Goal: Task Accomplishment & Management: Manage account settings

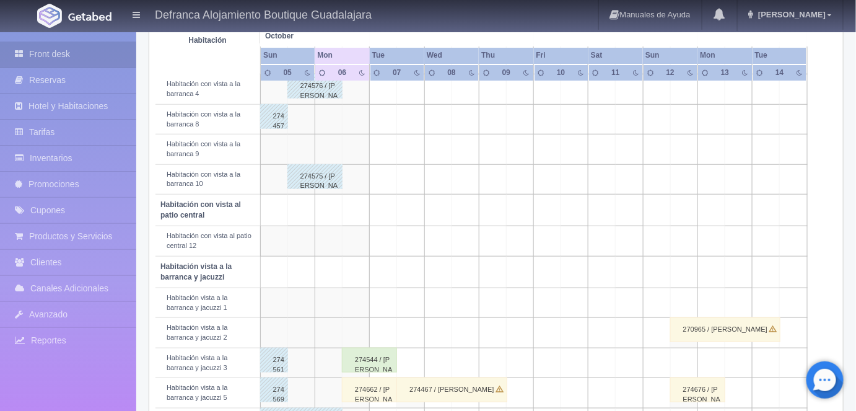
scroll to position [364, 0]
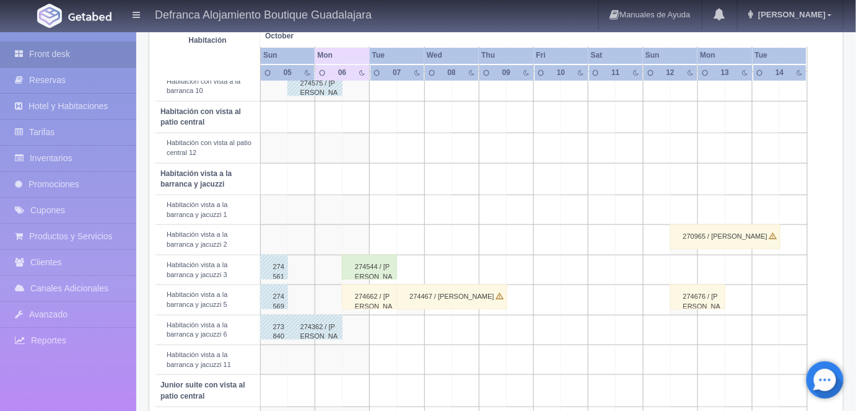
click at [372, 258] on div "274544 / [PERSON_NAME]" at bounding box center [369, 267] width 55 height 25
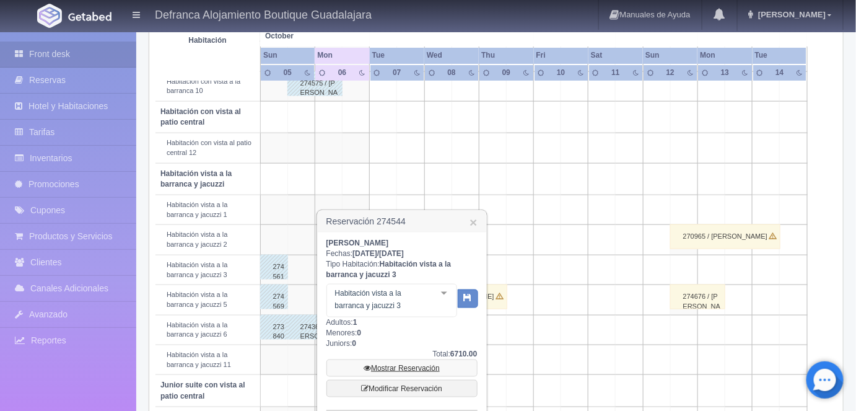
click at [398, 366] on link "Mostrar Reservación" at bounding box center [401, 367] width 151 height 17
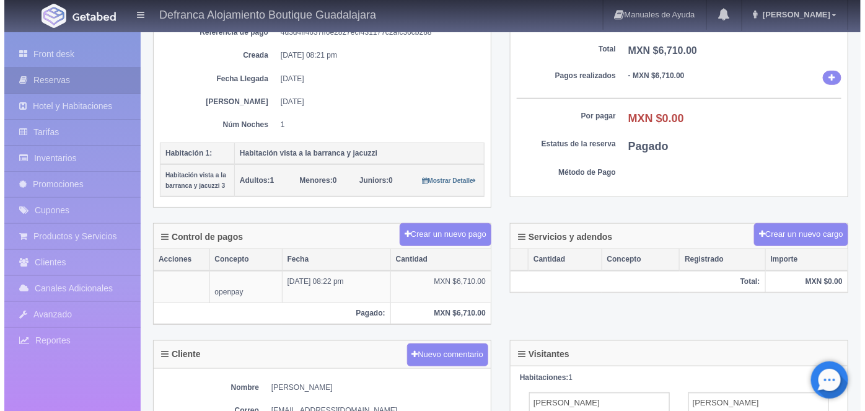
scroll to position [171, 0]
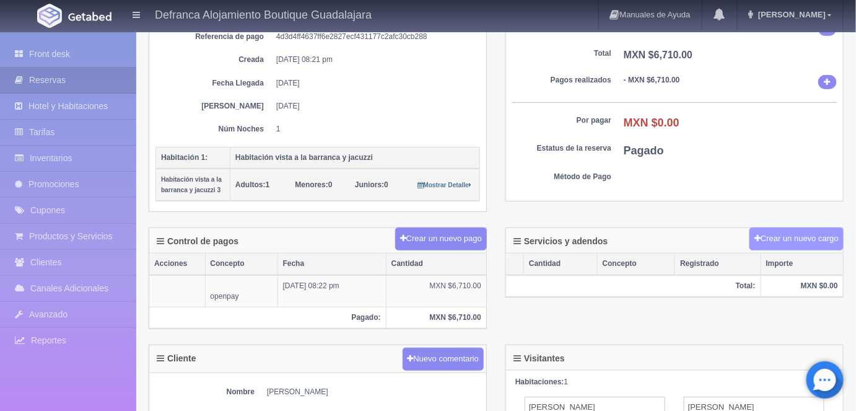
click at [776, 234] on button "Crear un nuevo cargo" at bounding box center [797, 238] width 94 height 23
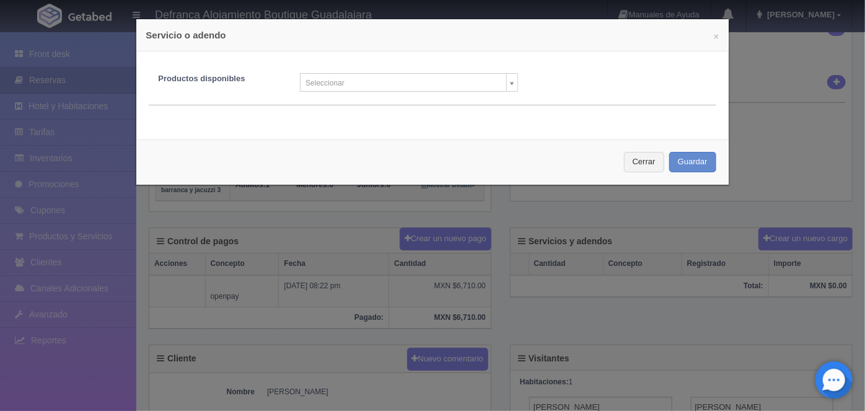
click at [504, 84] on body "Defranca Alojamiento Boutique Guadalajara Manuales de Ayuda Actualizaciones rec…" at bounding box center [432, 295] width 865 height 871
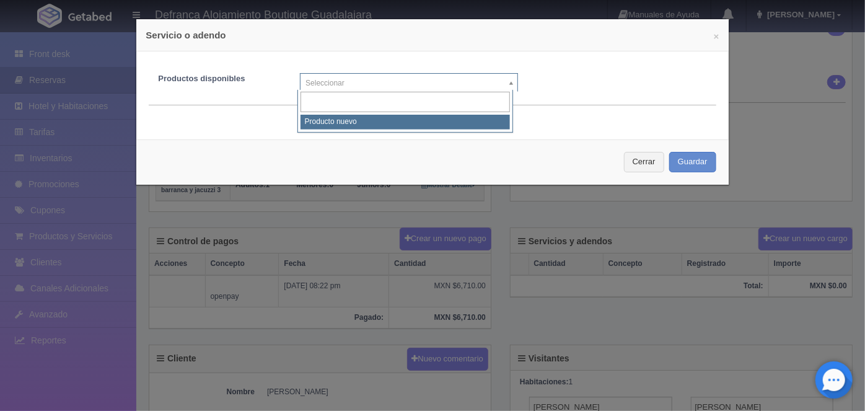
select select "0"
type input "1"
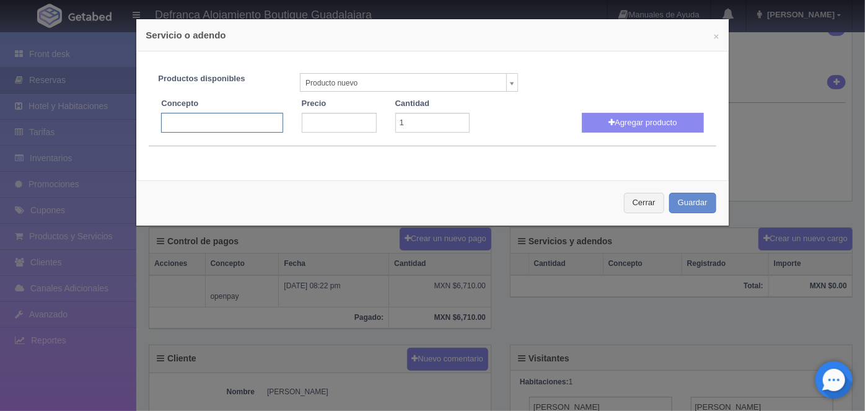
click at [171, 122] on input "text" at bounding box center [221, 123] width 121 height 20
click at [235, 121] on input "Masaje Relajante Aromaterapeutico" at bounding box center [221, 123] width 121 height 20
click at [251, 126] on input "Masaje Relajante Aroma terapeutico" at bounding box center [221, 123] width 121 height 20
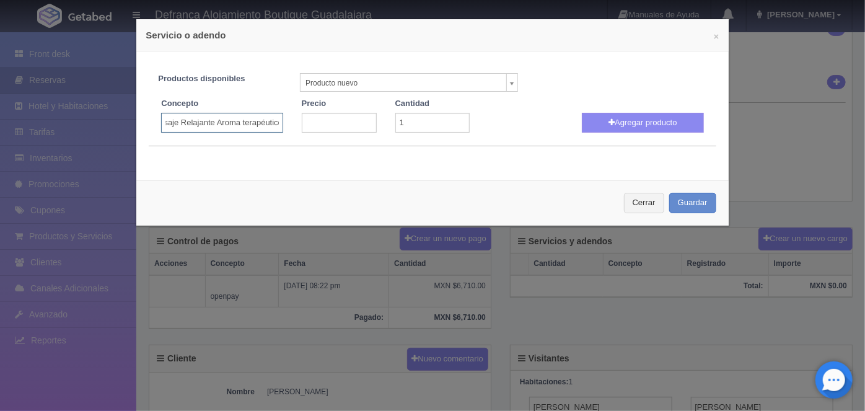
type input "Masaje Relajante Aroma terapéutico"
click at [325, 123] on input "number" at bounding box center [339, 123] width 75 height 20
type input "1200"
click at [608, 122] on icon "button" at bounding box center [611, 122] width 6 height 8
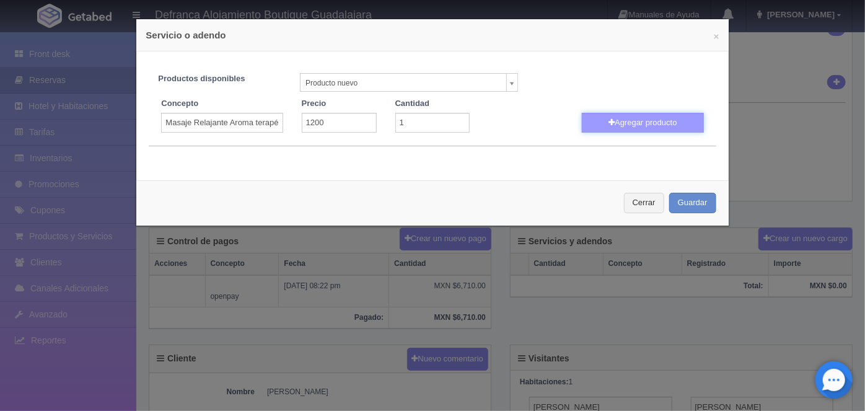
select select
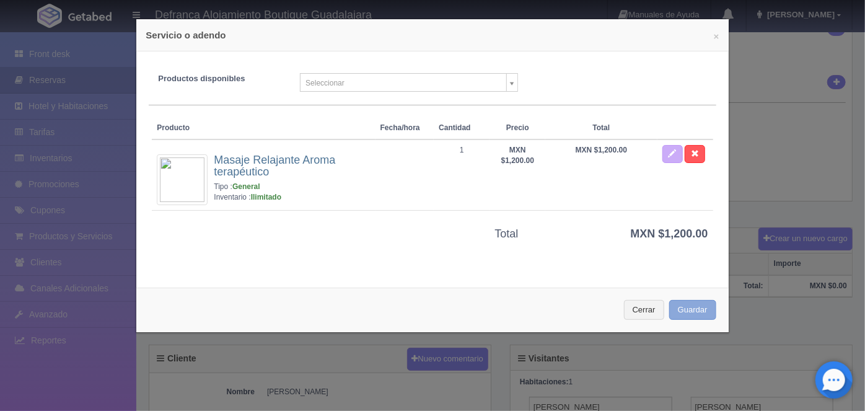
click at [684, 307] on button "Guardar" at bounding box center [692, 310] width 47 height 20
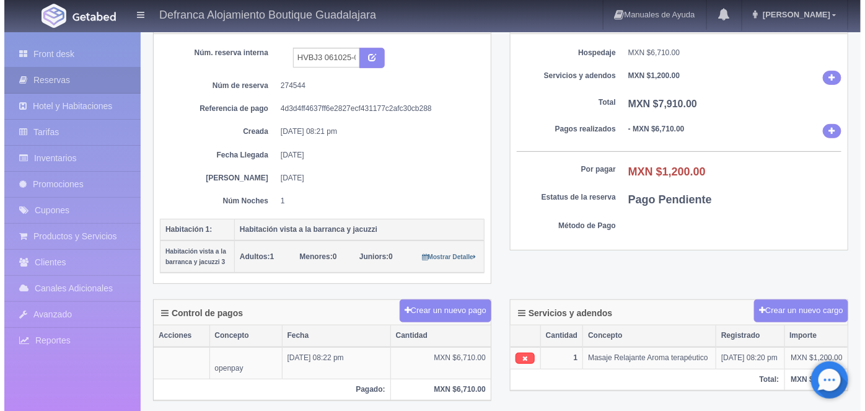
scroll to position [104, 0]
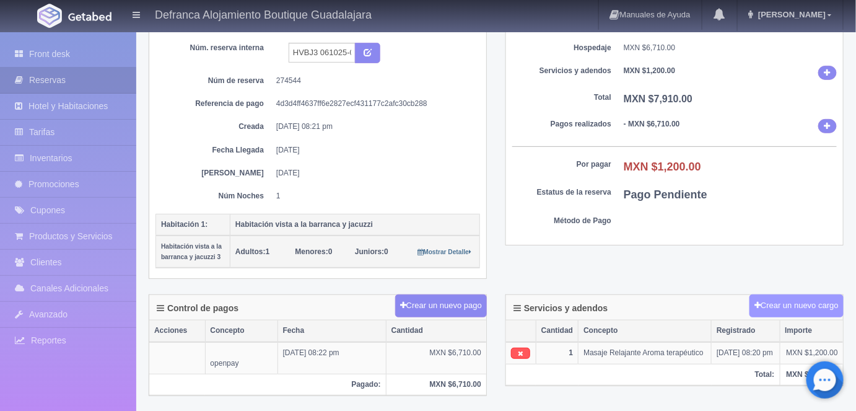
click at [782, 304] on button "Crear un nuevo cargo" at bounding box center [797, 305] width 94 height 23
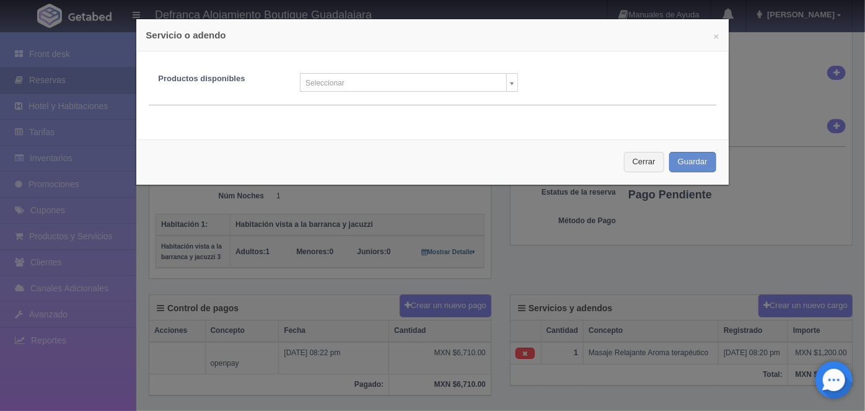
click at [506, 84] on body "Defranca Alojamiento Boutique Guadalajara Manuales de Ayuda Actualizaciones rec…" at bounding box center [432, 362] width 865 height 871
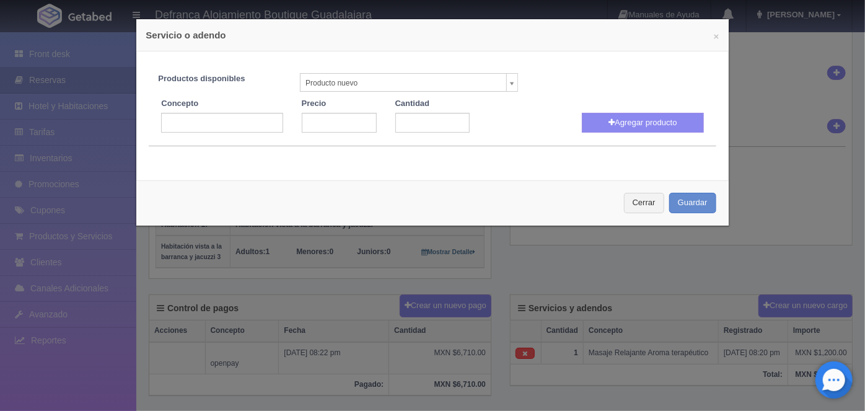
select select "0"
type input "1"
click at [173, 117] on input "text" at bounding box center [221, 123] width 121 height 20
type input "Masaje Relajante Aroma Terapéutico"
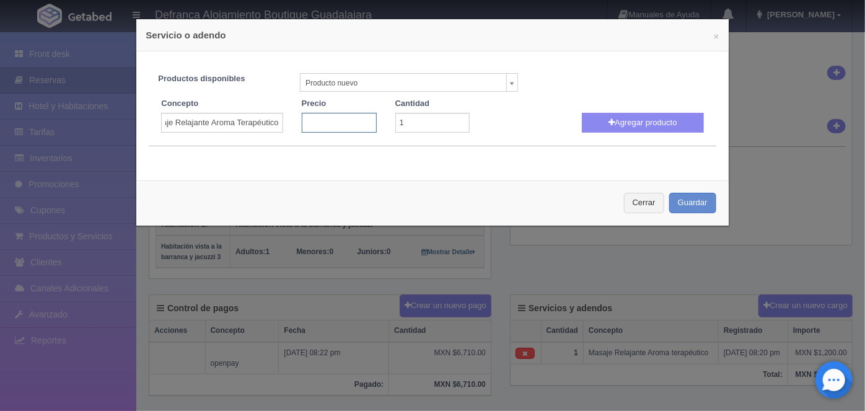
scroll to position [0, 0]
click at [309, 124] on input "number" at bounding box center [339, 123] width 75 height 20
type input "1200"
click at [629, 118] on button "Agregar producto" at bounding box center [642, 123] width 121 height 20
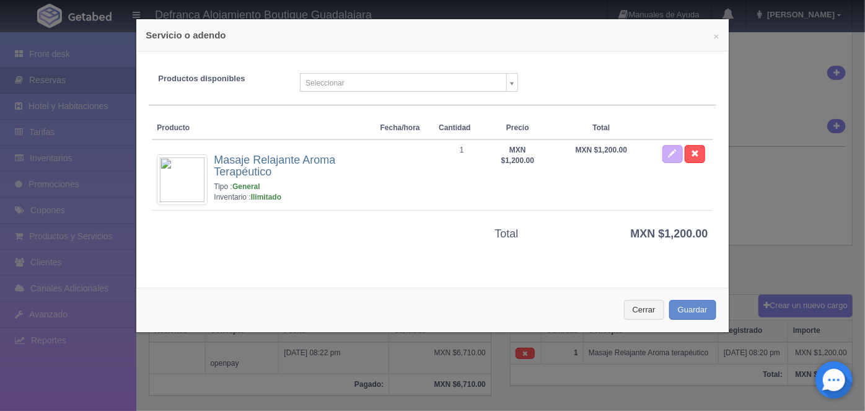
select select
click at [679, 307] on button "Guardar" at bounding box center [692, 310] width 47 height 20
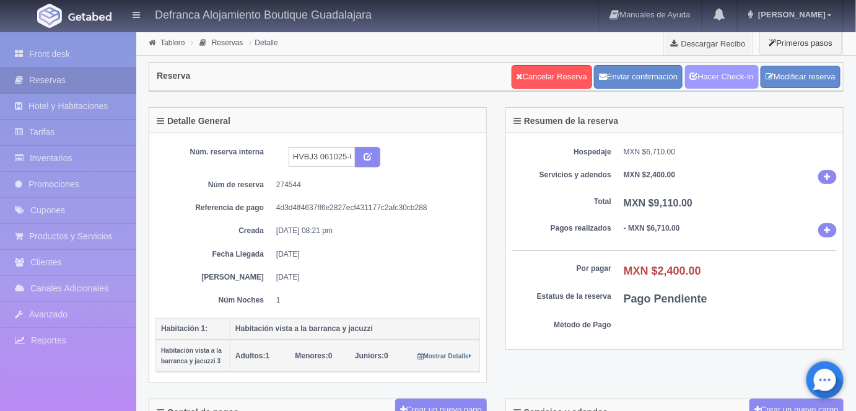
click at [715, 79] on link "Hacer Check-In" at bounding box center [722, 77] width 74 height 24
click at [170, 45] on link "Tablero" at bounding box center [172, 42] width 24 height 9
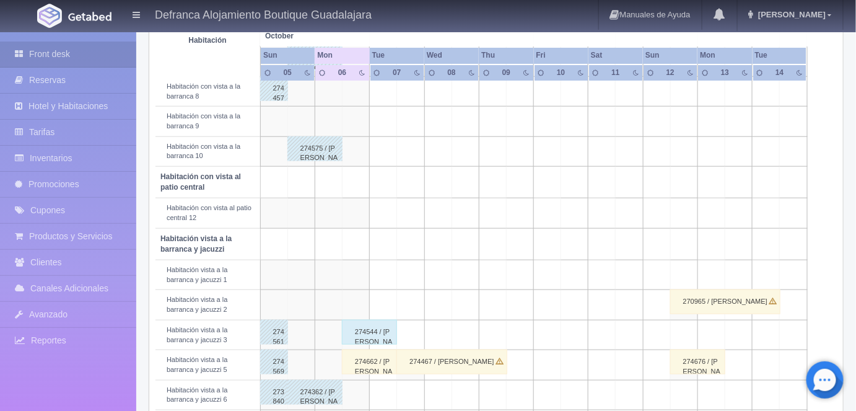
scroll to position [338, 0]
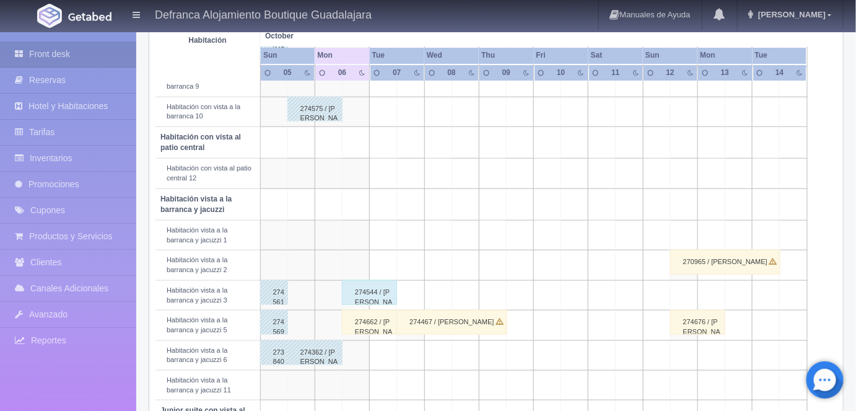
click at [370, 327] on div "274662 / [PERSON_NAME]" at bounding box center [369, 322] width 55 height 25
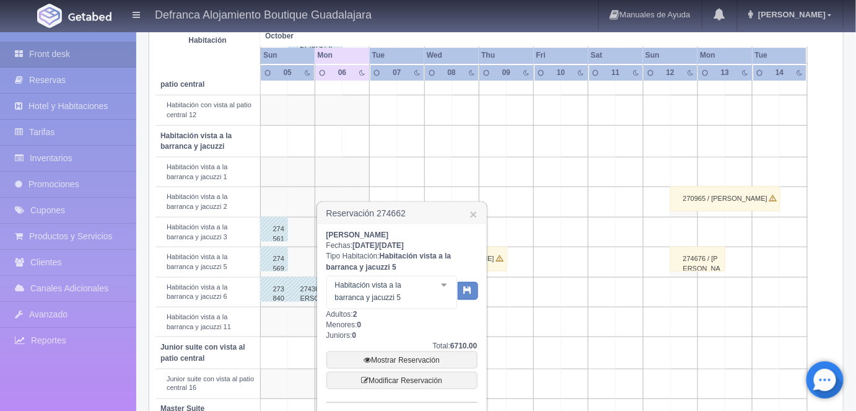
scroll to position [402, 0]
click at [447, 285] on div at bounding box center [444, 285] width 25 height 19
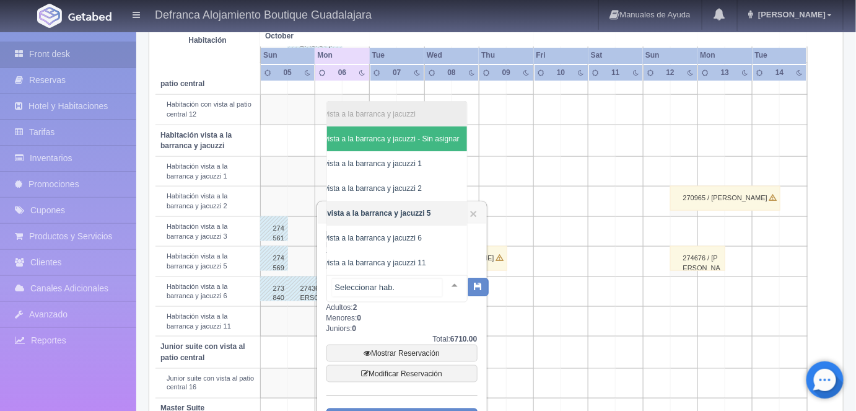
scroll to position [0, 52]
click at [396, 234] on span "Habitación vista a la barranca y jacuzzi 6" at bounding box center [354, 238] width 134 height 9
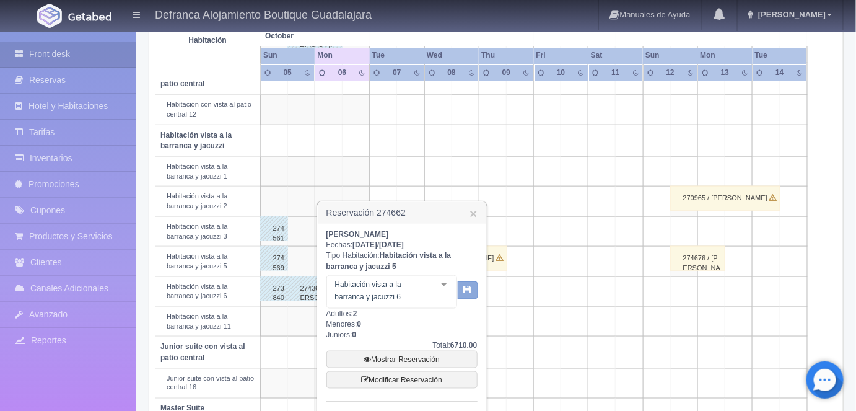
click at [467, 290] on icon "button" at bounding box center [468, 289] width 8 height 8
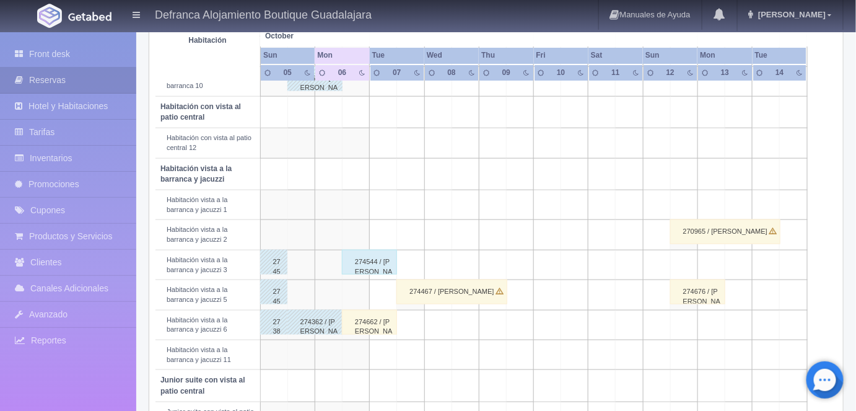
scroll to position [370, 0]
click at [370, 322] on div "274662 / [PERSON_NAME]" at bounding box center [369, 321] width 55 height 25
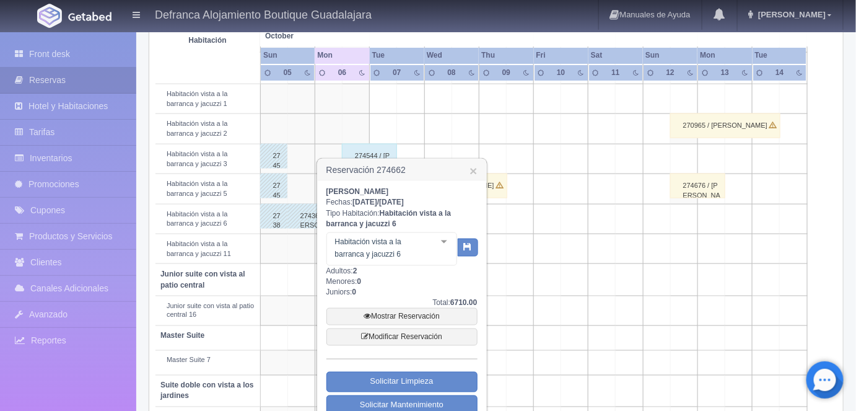
scroll to position [478, 0]
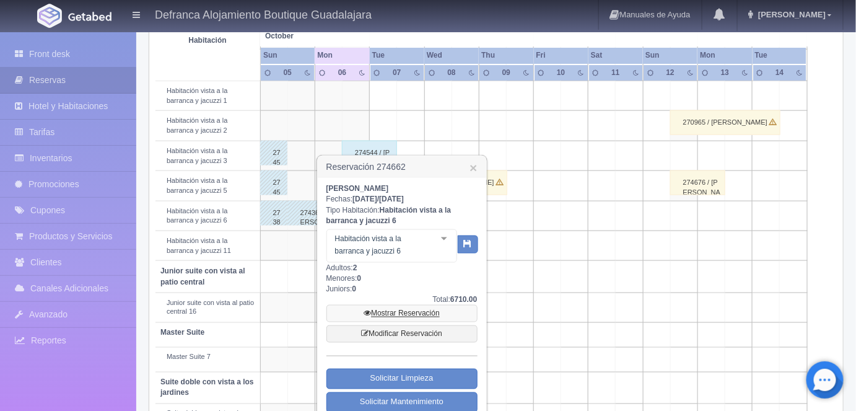
click at [398, 315] on link "Mostrar Reservación" at bounding box center [401, 313] width 151 height 17
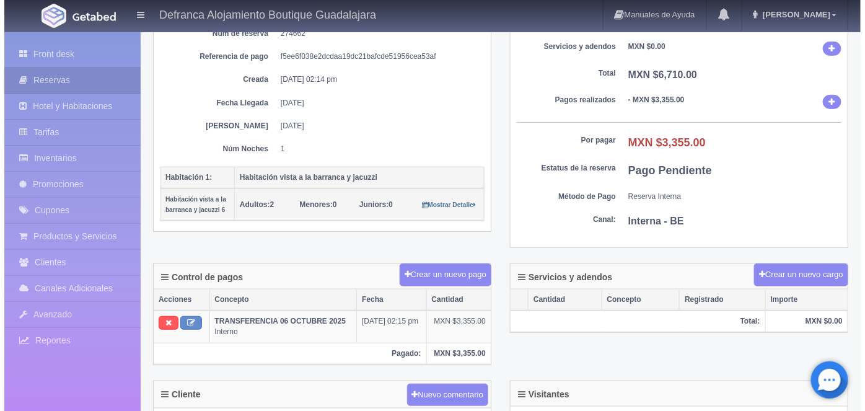
scroll to position [161, 0]
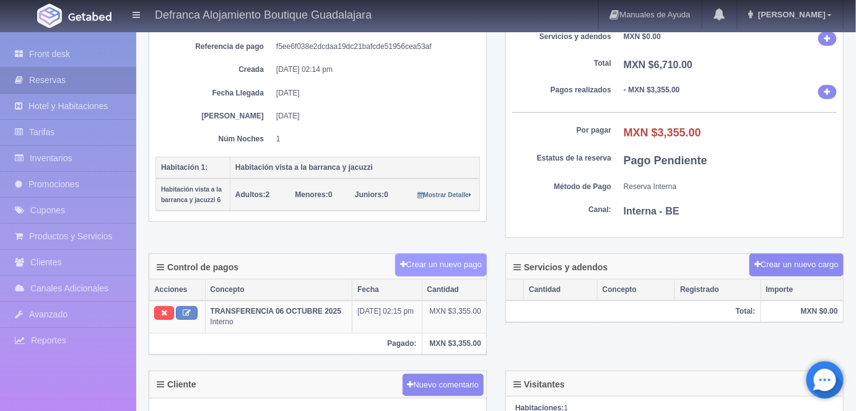
click at [439, 263] on button "Crear un nuevo pago" at bounding box center [441, 264] width 92 height 23
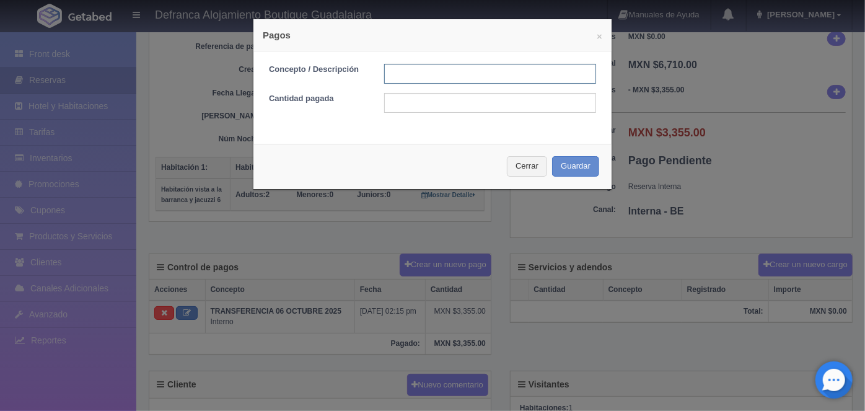
click at [396, 71] on input "text" at bounding box center [490, 74] width 212 height 20
type input "HOSPEDAJE PAGADO EN EFECTIVO"
click at [395, 105] on input "text" at bounding box center [490, 103] width 212 height 20
type input "3355.00"
click at [563, 169] on button "Guardar" at bounding box center [575, 166] width 47 height 20
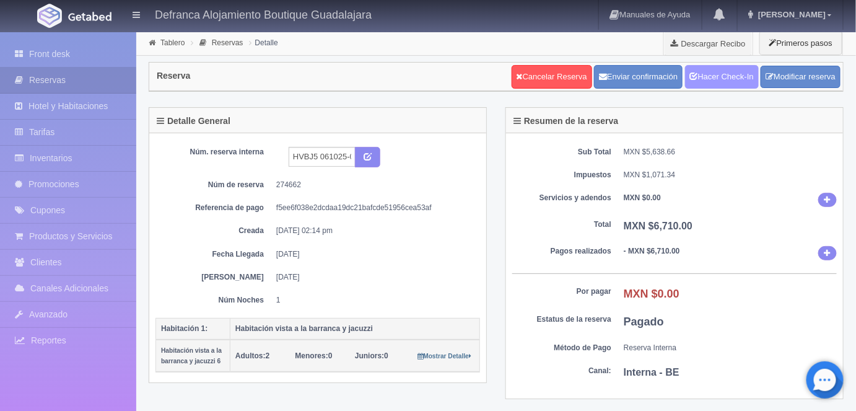
click at [715, 77] on link "Hacer Check-In" at bounding box center [722, 77] width 74 height 24
click at [316, 152] on input "HVBJ5 061025-071025" at bounding box center [322, 157] width 67 height 20
type input "HVBJ6 061025-071025"
click at [369, 155] on icon "submit" at bounding box center [368, 156] width 8 height 8
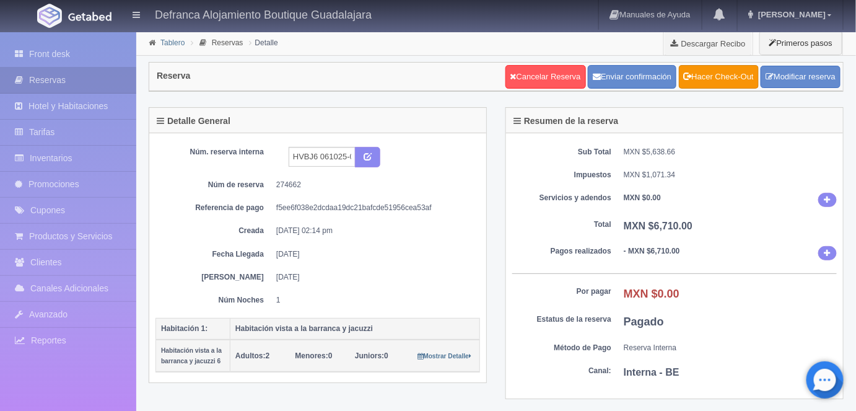
click at [173, 42] on link "Tablero" at bounding box center [172, 42] width 24 height 9
